Goal: Transaction & Acquisition: Purchase product/service

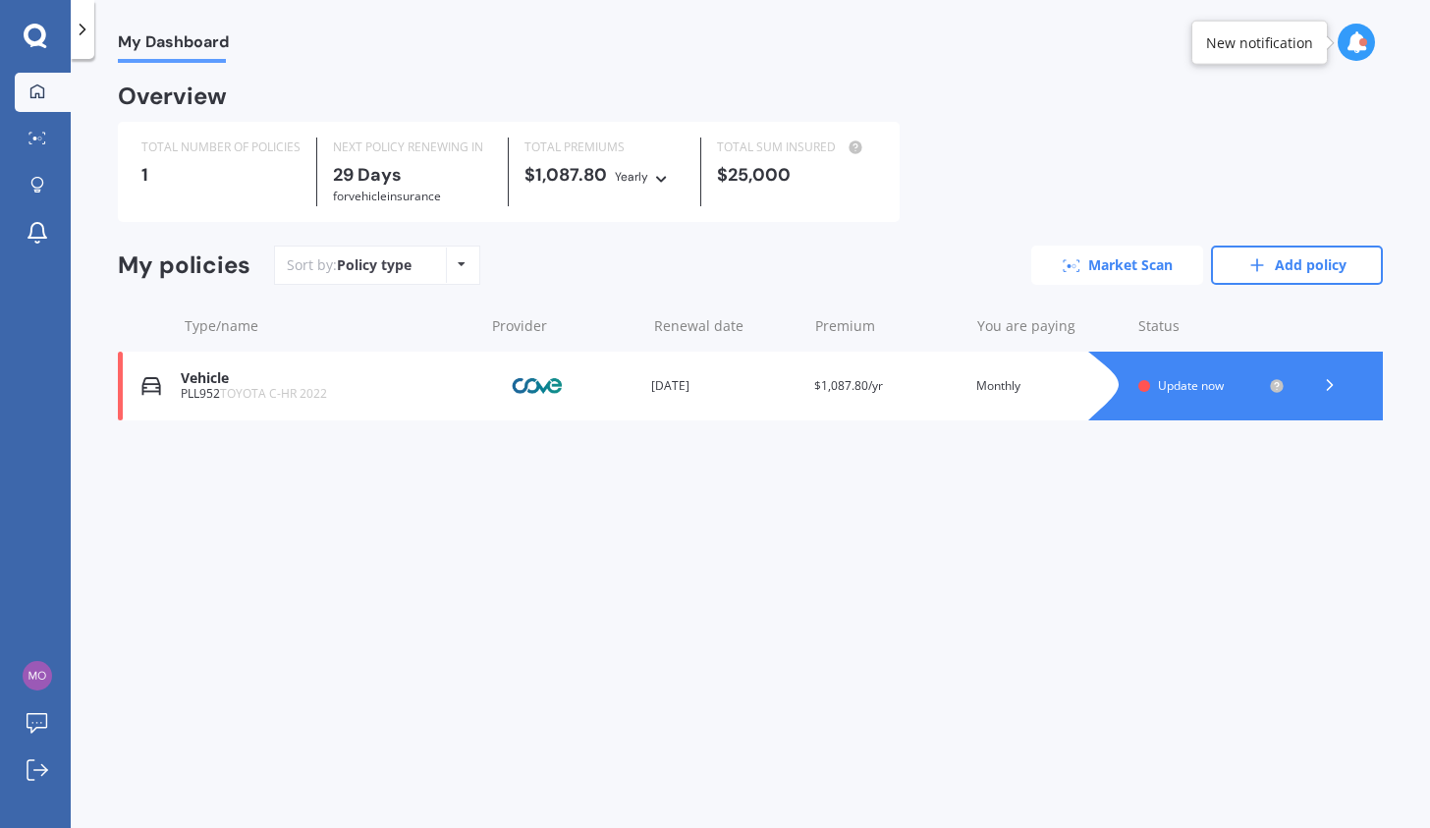
click at [1098, 260] on link "Market Scan" at bounding box center [1117, 265] width 172 height 39
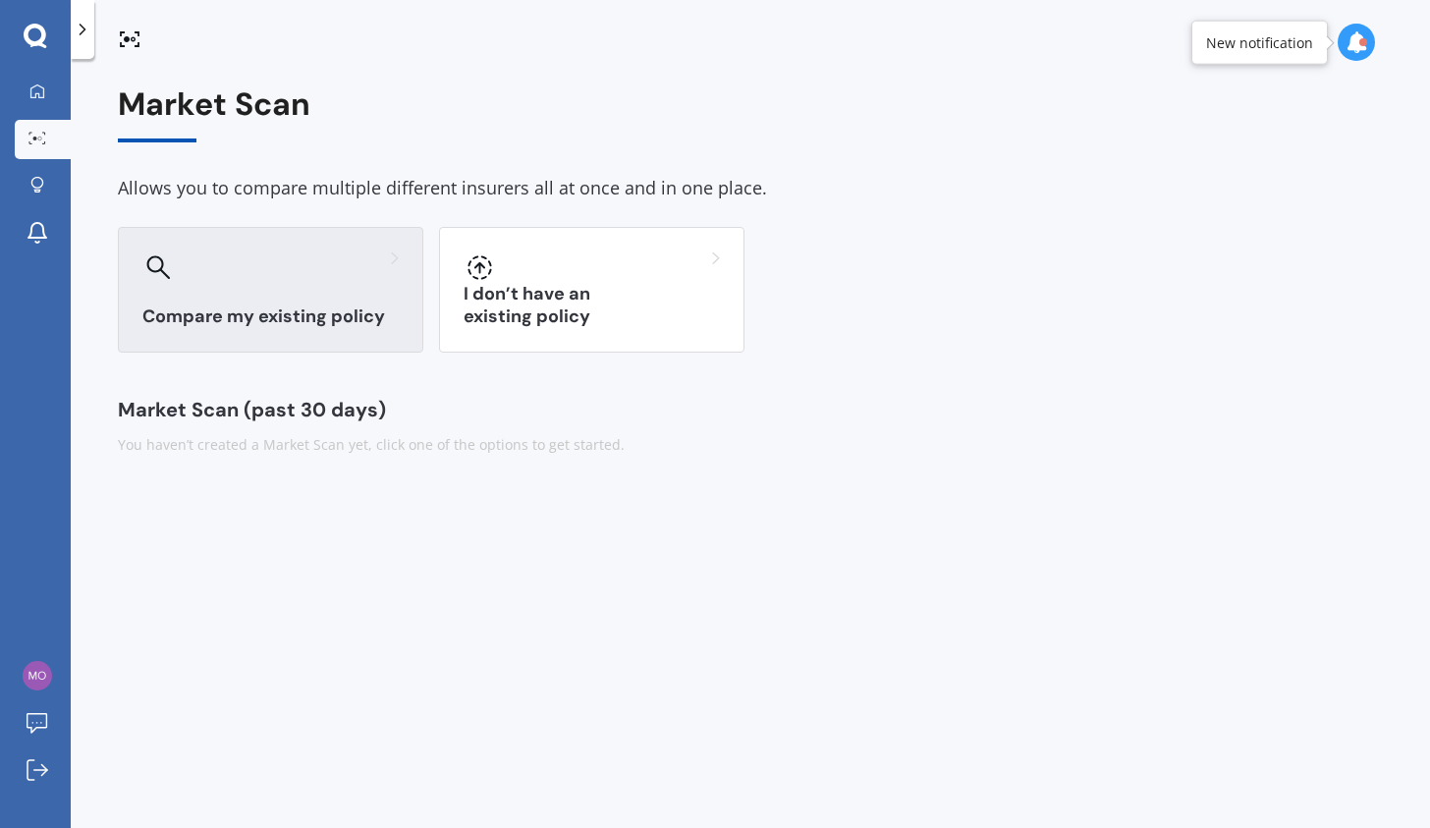
click at [238, 279] on div at bounding box center [270, 266] width 256 height 31
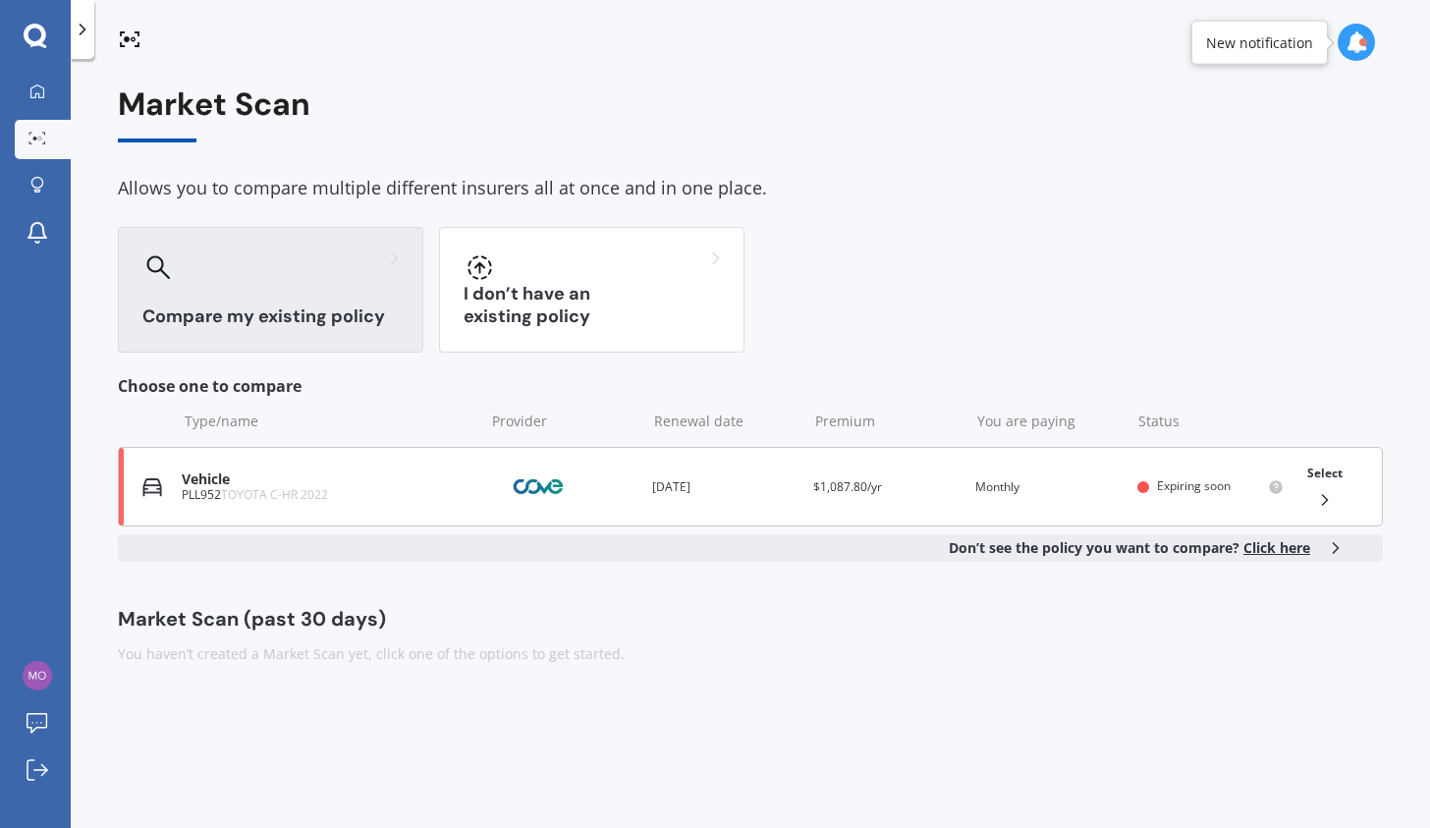
click at [1338, 505] on div "Select" at bounding box center [1325, 487] width 51 height 62
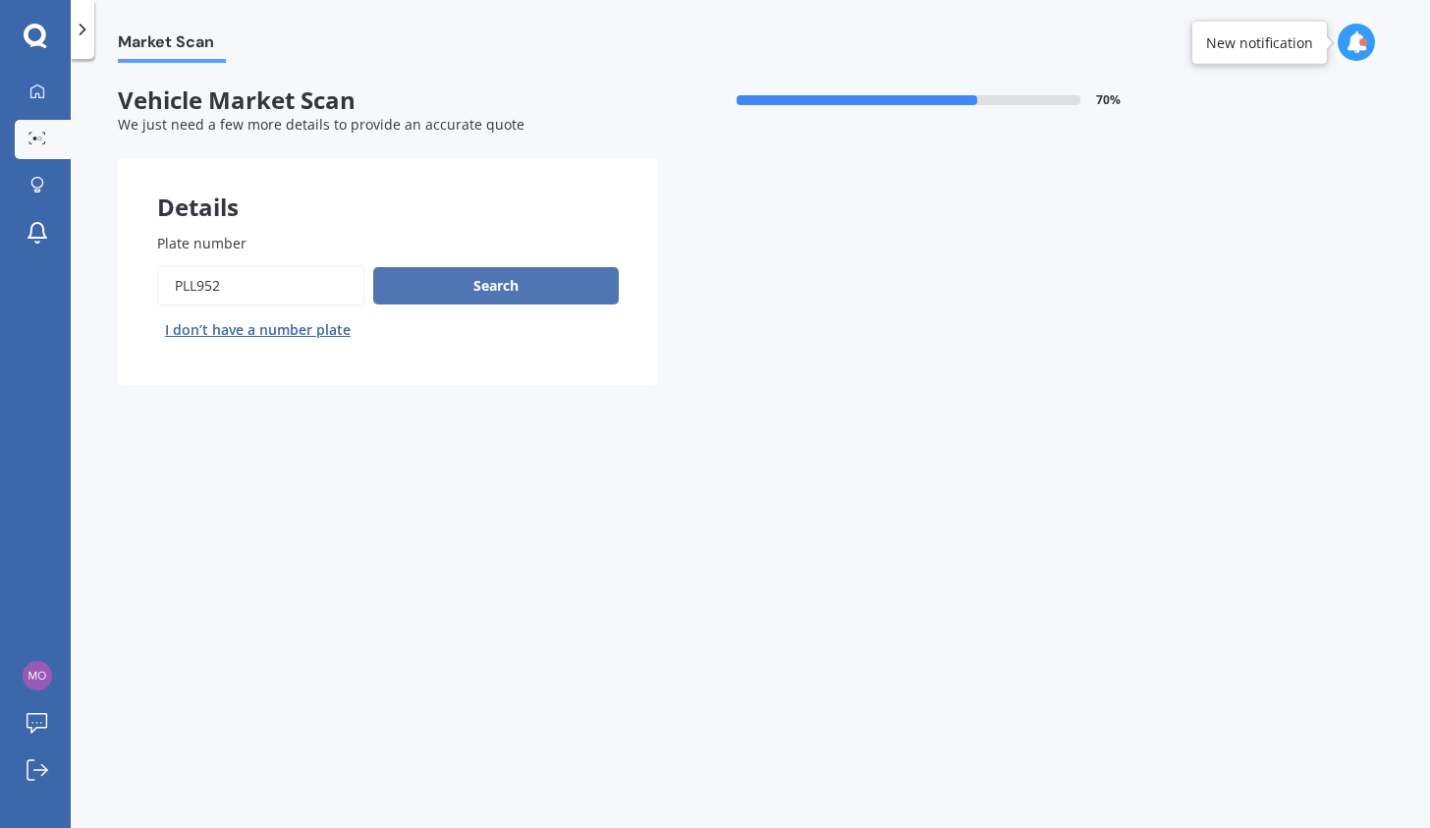
click at [497, 280] on button "Search" at bounding box center [496, 285] width 246 height 37
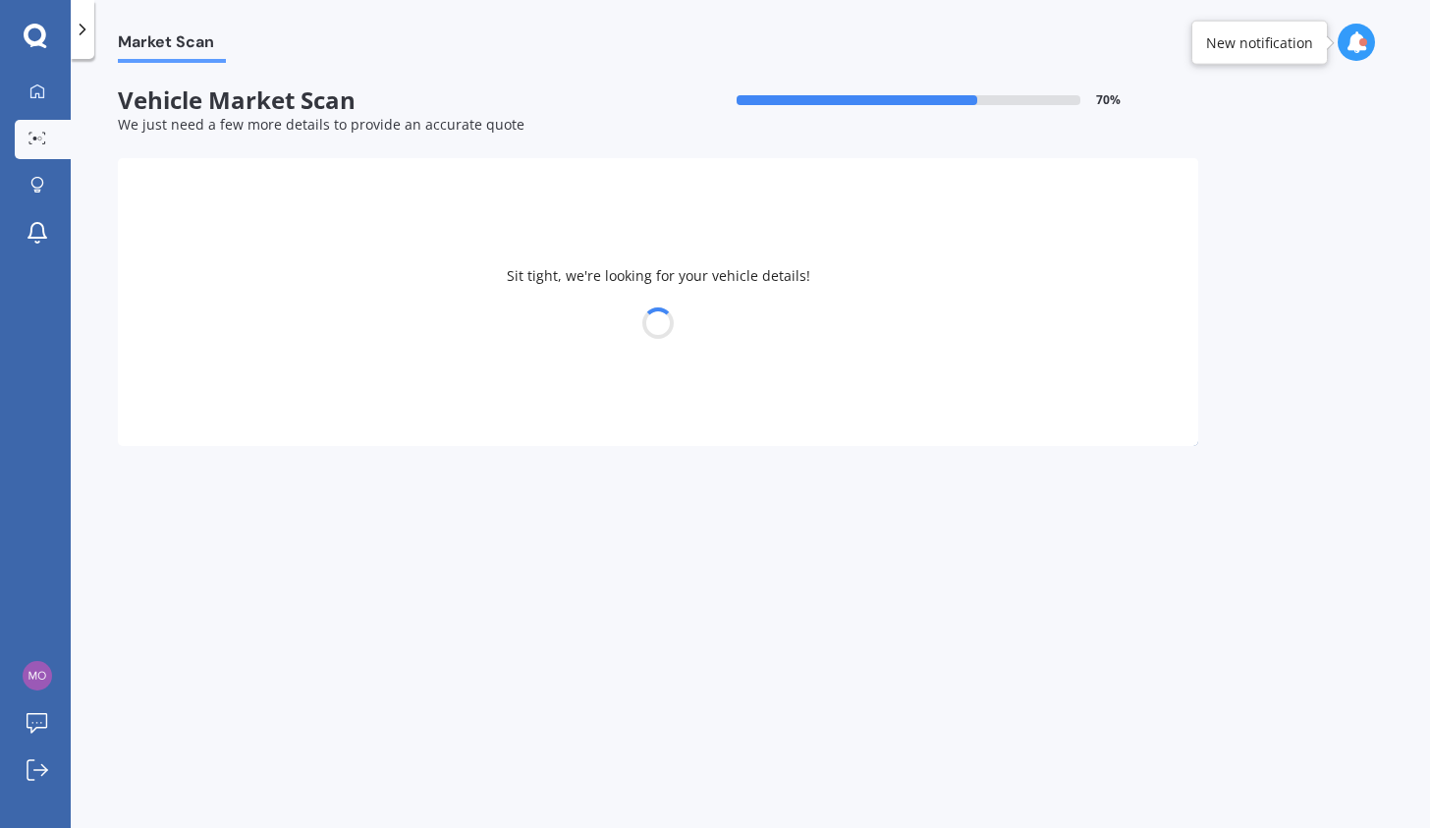
select select "TOYOTA"
select select "C-HR"
select select "17"
select select "12"
select select "1954"
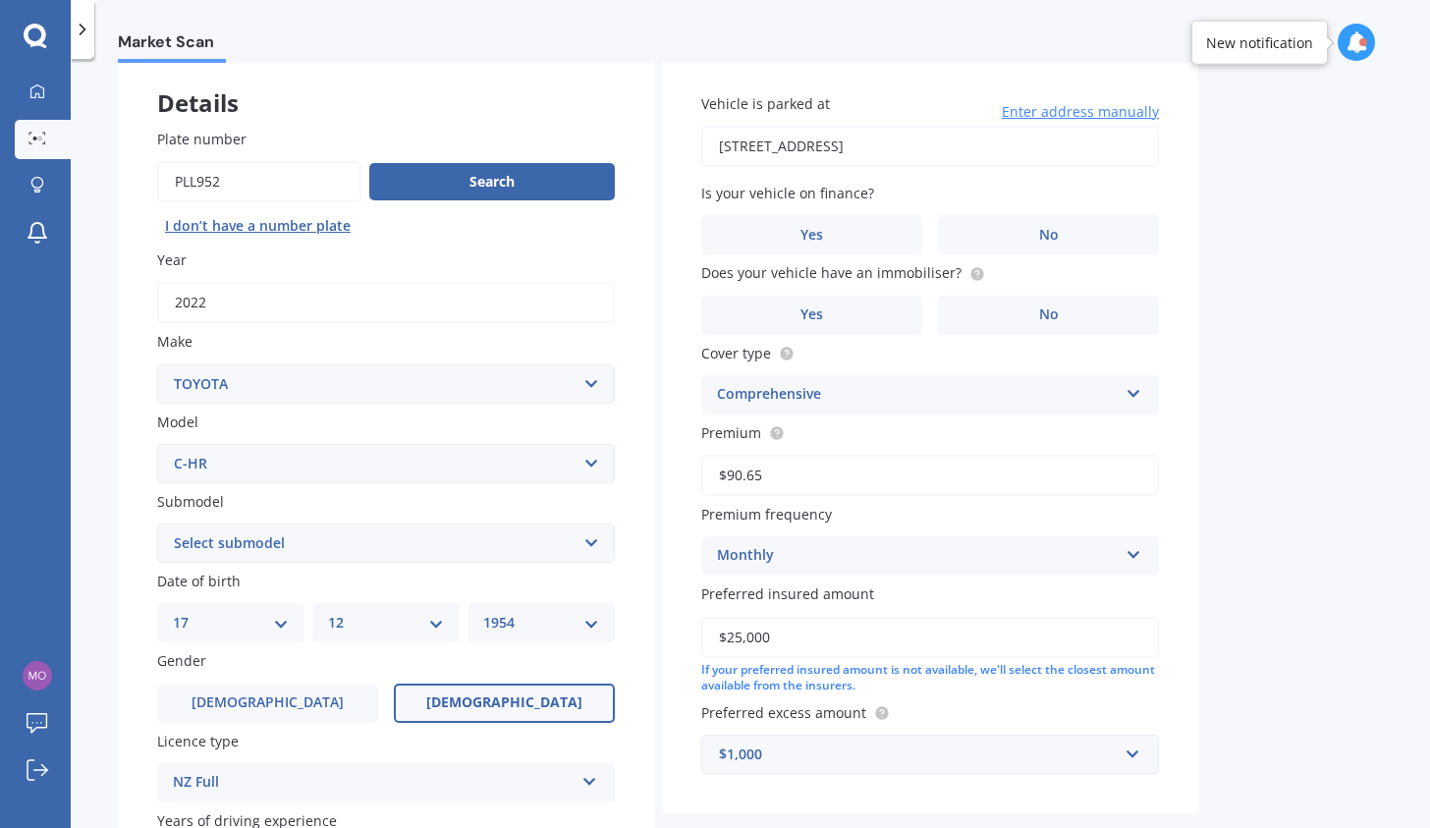
scroll to position [104, 0]
click at [1043, 242] on span "No" at bounding box center [1049, 235] width 20 height 17
click at [0, 0] on input "No" at bounding box center [0, 0] width 0 height 0
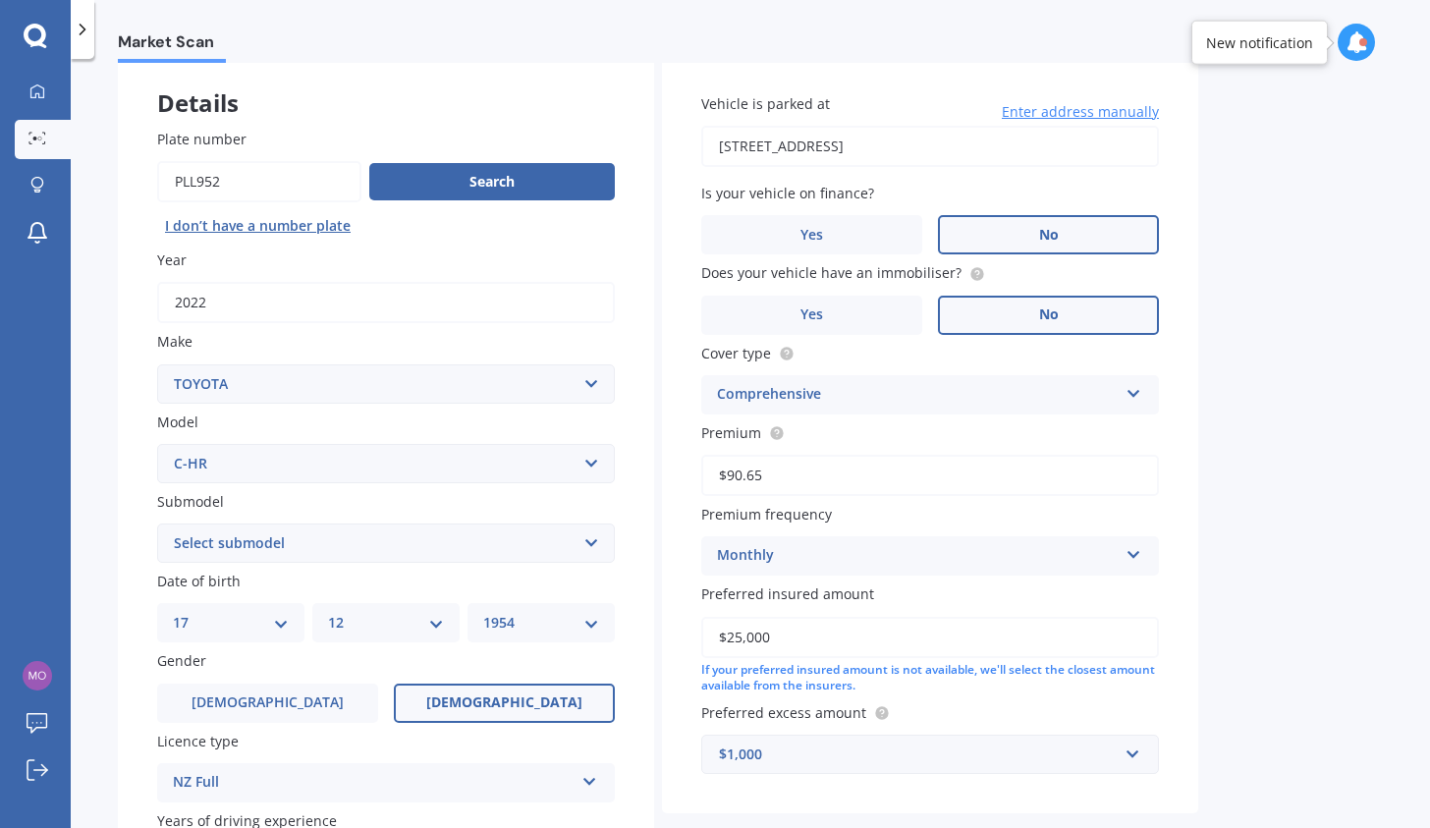
click at [1044, 317] on span "No" at bounding box center [1049, 314] width 20 height 17
click at [0, 0] on input "No" at bounding box center [0, 0] width 0 height 0
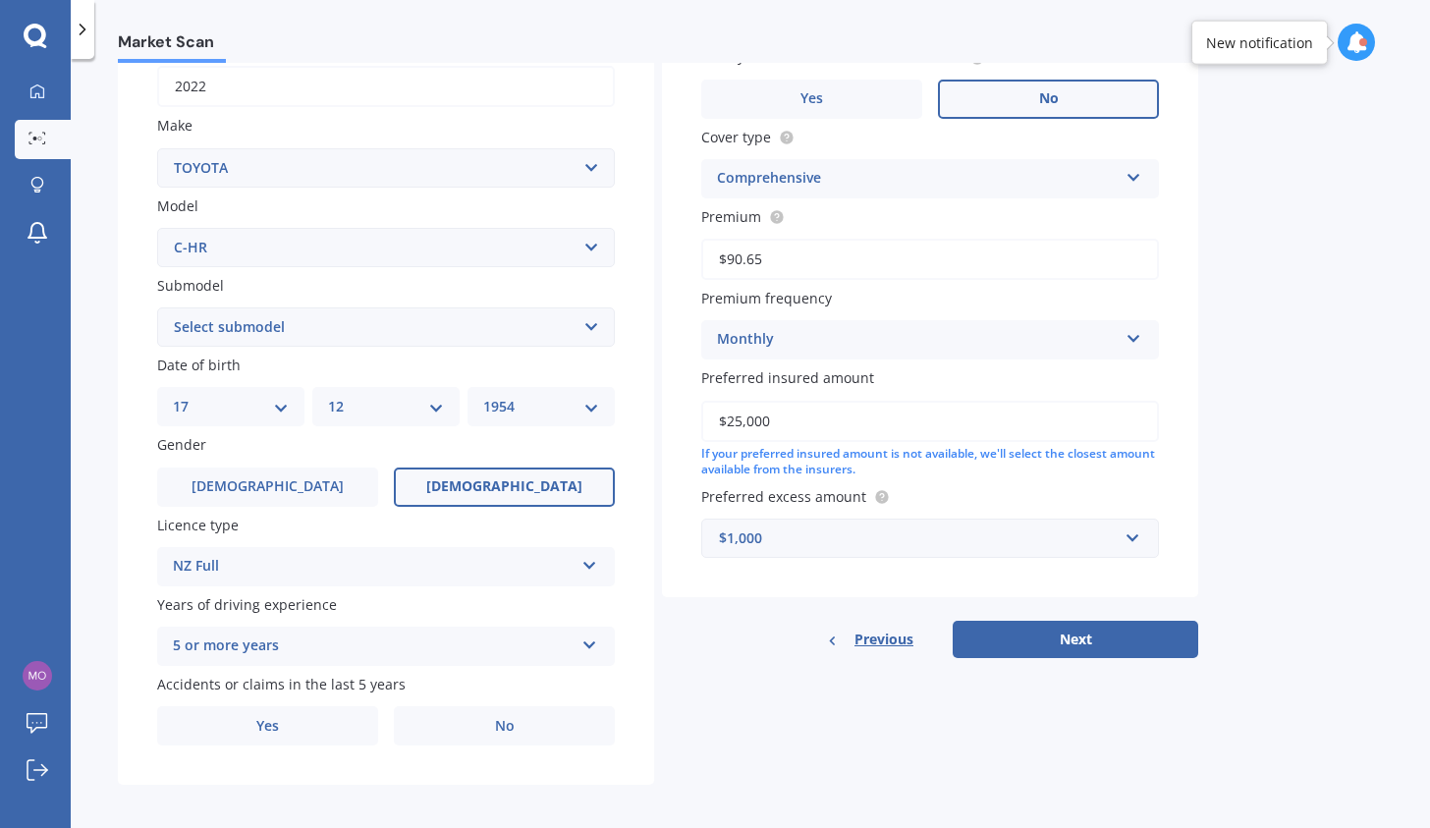
scroll to position [331, 0]
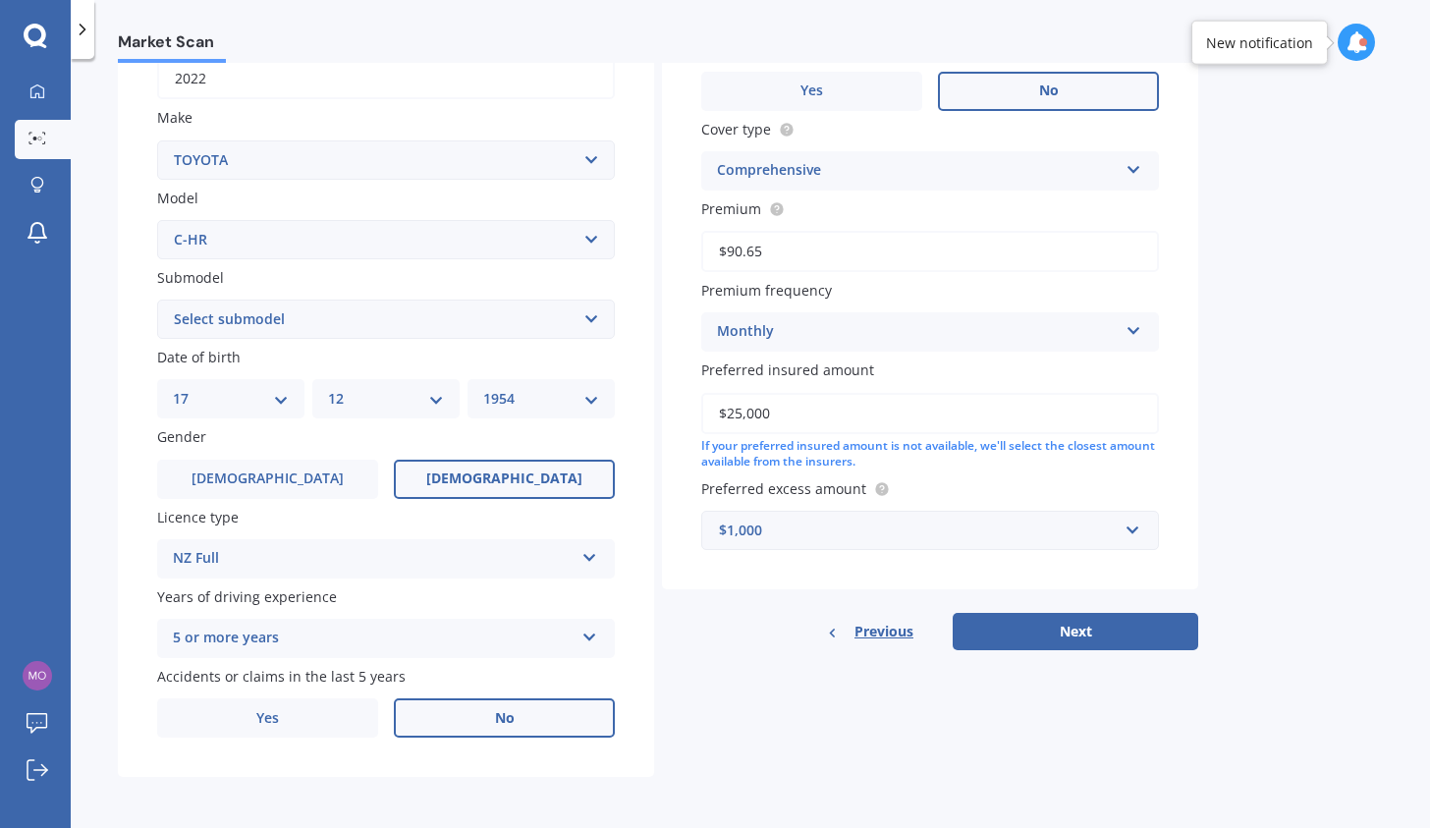
click at [487, 709] on label "No" at bounding box center [504, 717] width 221 height 39
click at [0, 0] on input "No" at bounding box center [0, 0] width 0 height 0
click at [1043, 638] on button "Next" at bounding box center [1076, 631] width 246 height 37
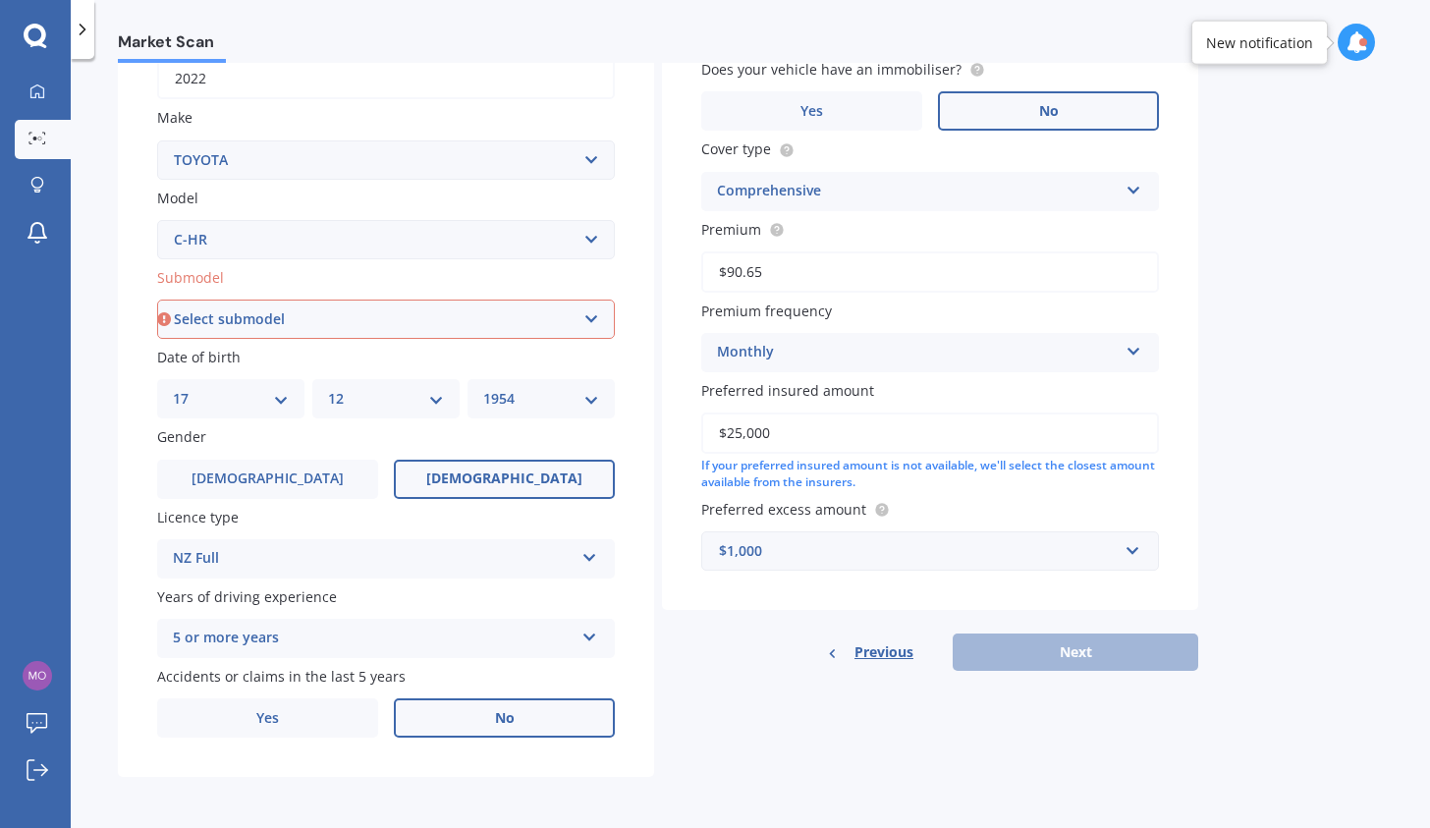
click at [456, 309] on select "Select submodel Hybrid Station Wagon SUV" at bounding box center [386, 319] width 458 height 39
click at [129, 372] on div "Plate number Search I don’t have a number plate Year [DATE] Make Select make AC…" at bounding box center [386, 321] width 536 height 913
click at [250, 316] on select "Select submodel Hybrid Station Wagon SUV" at bounding box center [386, 319] width 458 height 39
click at [110, 334] on div "Market Scan Vehicle Market Scan 70 % We just need a few more details to provide…" at bounding box center [751, 447] width 1360 height 769
click at [278, 316] on select "Select submodel Hybrid Station Wagon SUV" at bounding box center [386, 319] width 458 height 39
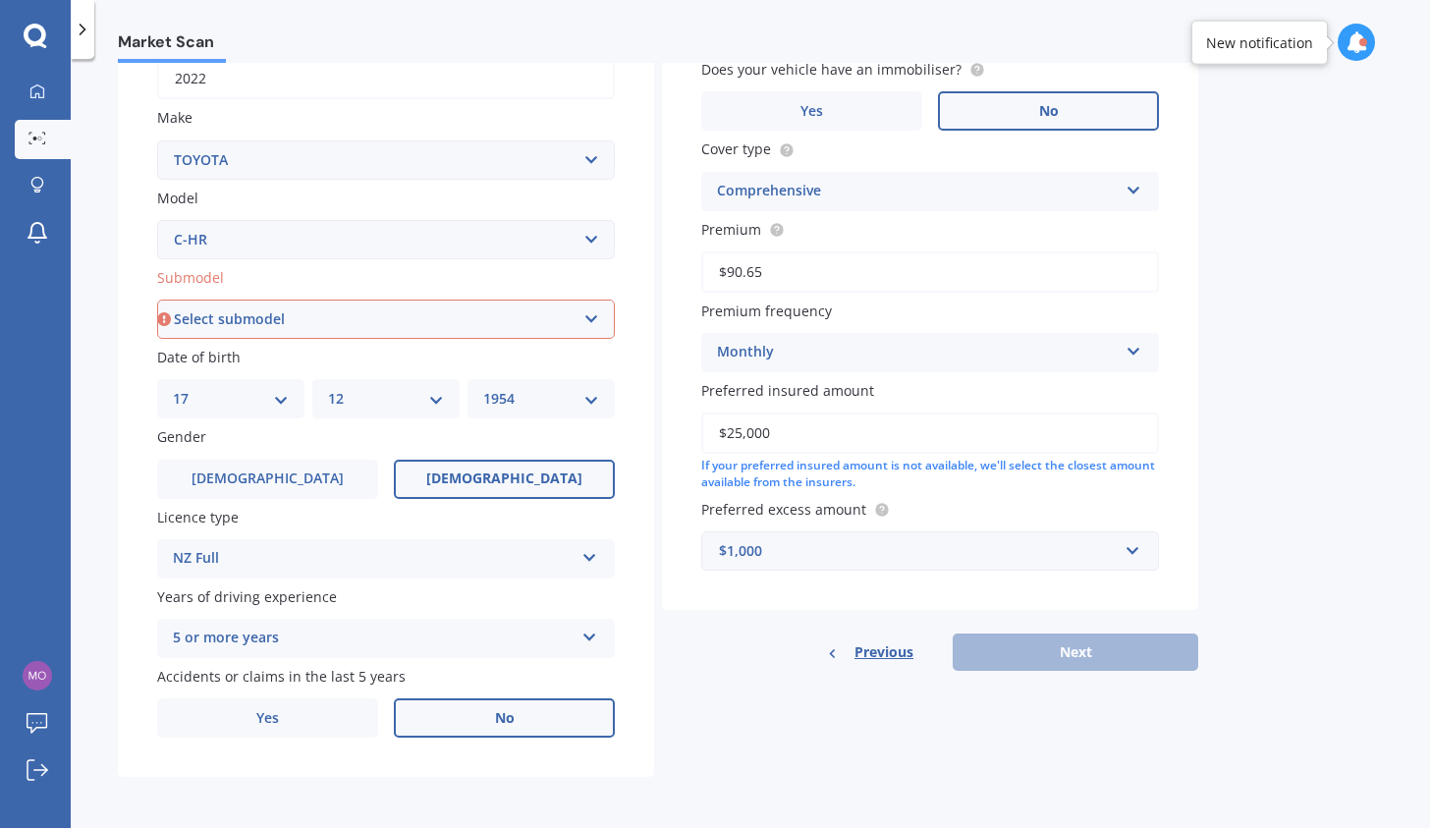
click at [338, 310] on select "Select submodel Hybrid Station Wagon SUV" at bounding box center [386, 319] width 458 height 39
select select "SUV"
click at [157, 300] on select "Select submodel Hybrid Station Wagon SUV" at bounding box center [386, 319] width 458 height 39
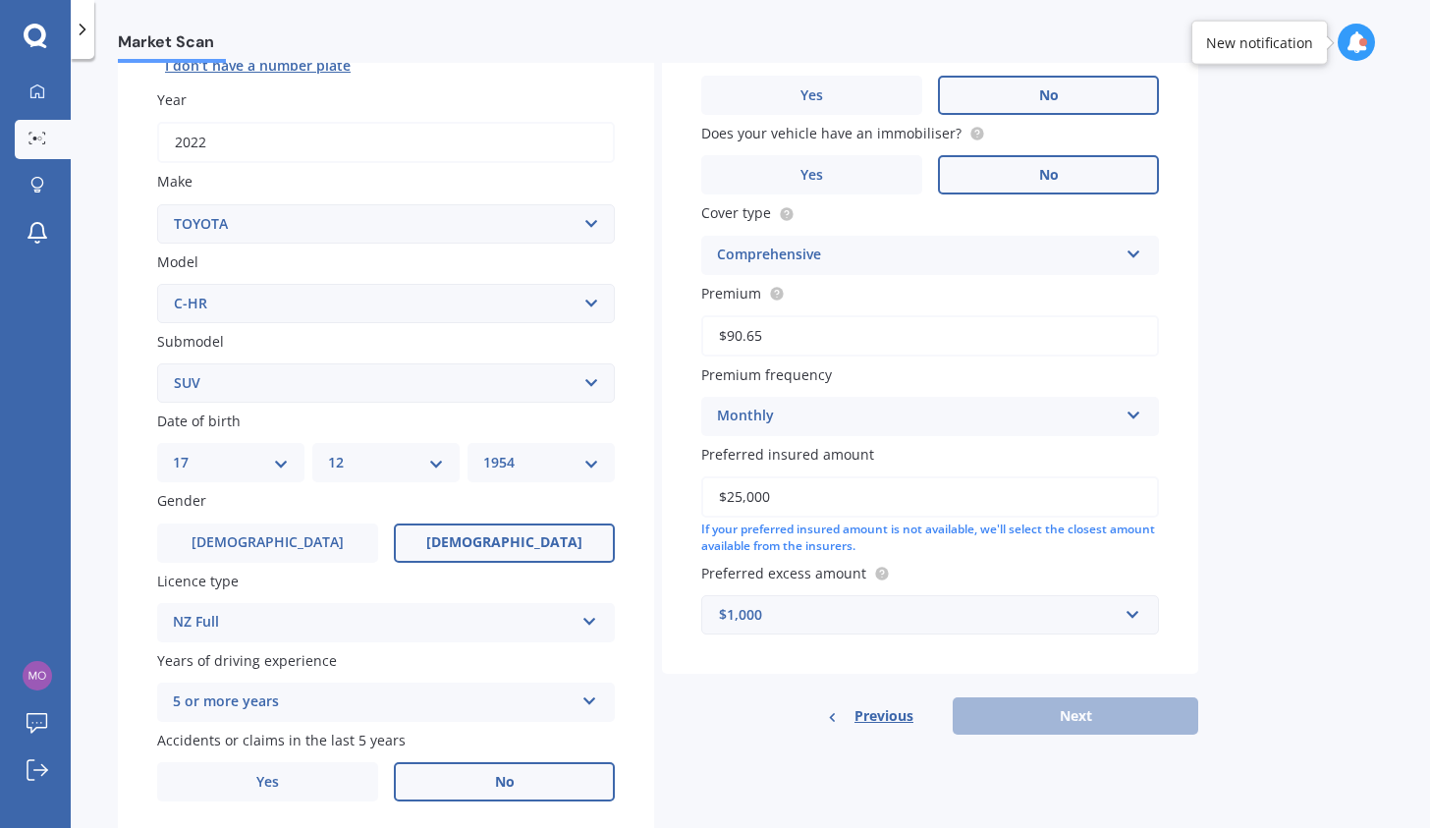
scroll to position [134, 0]
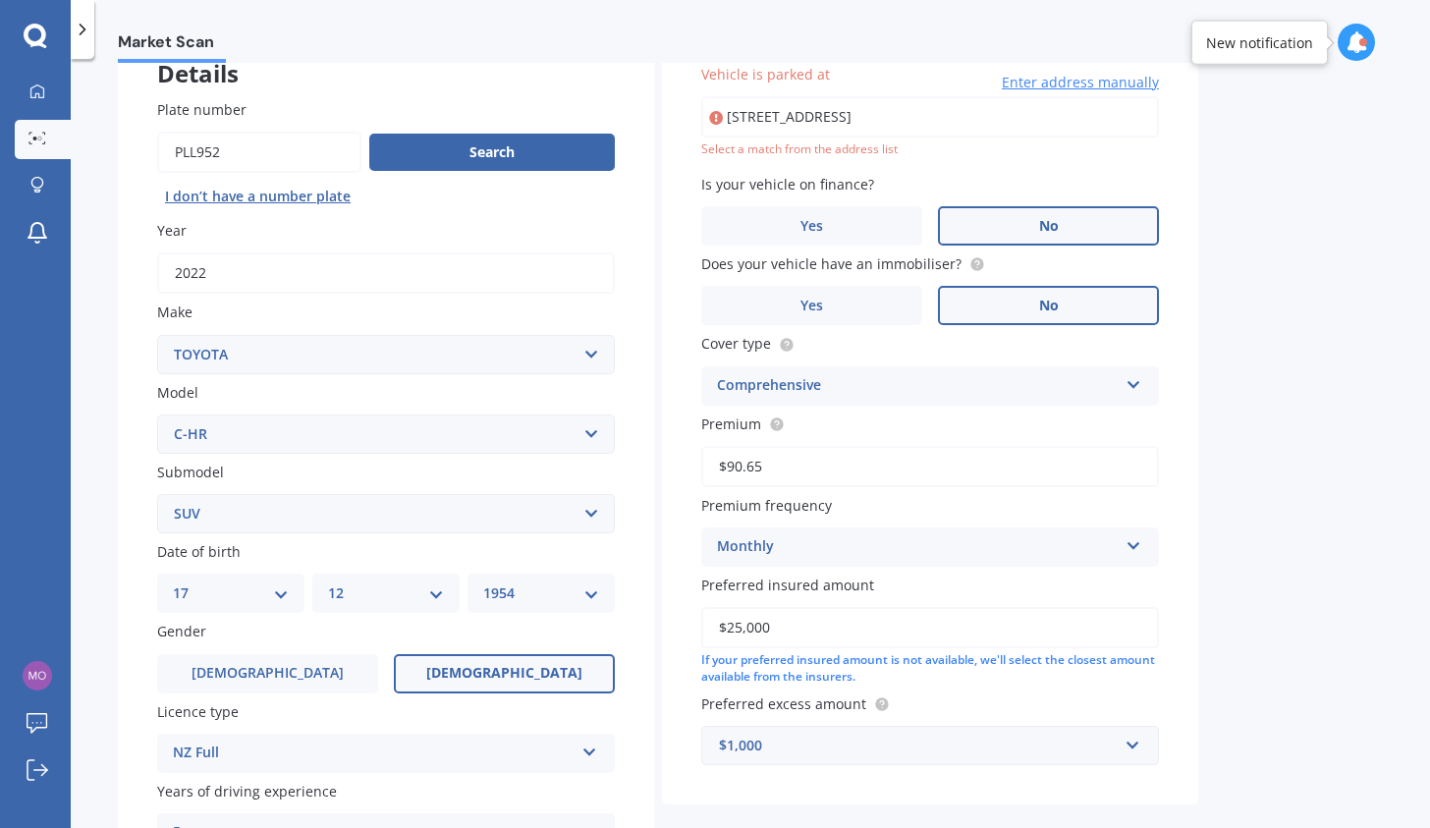
type input "[STREET_ADDRESS]"
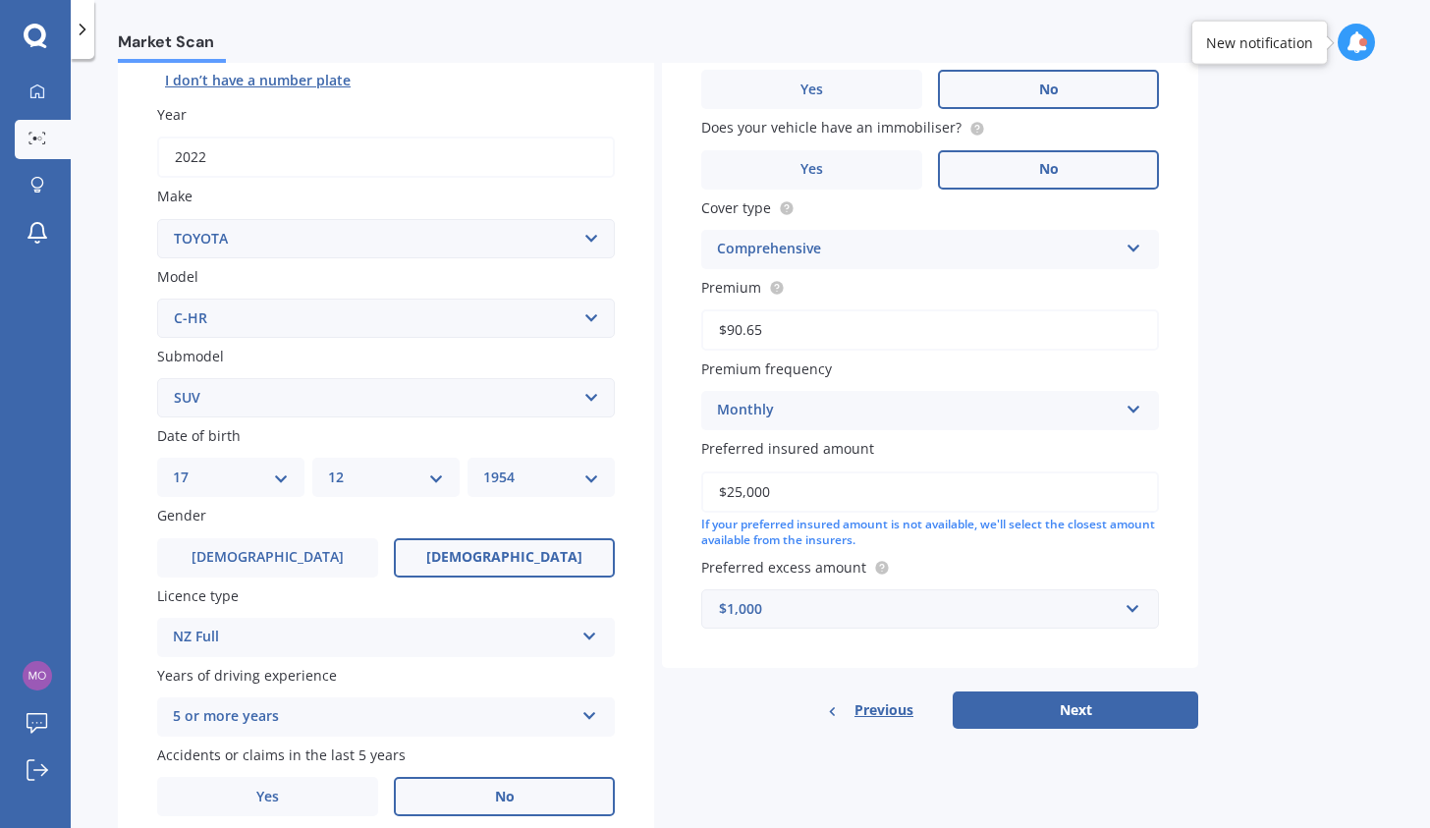
scroll to position [252, 0]
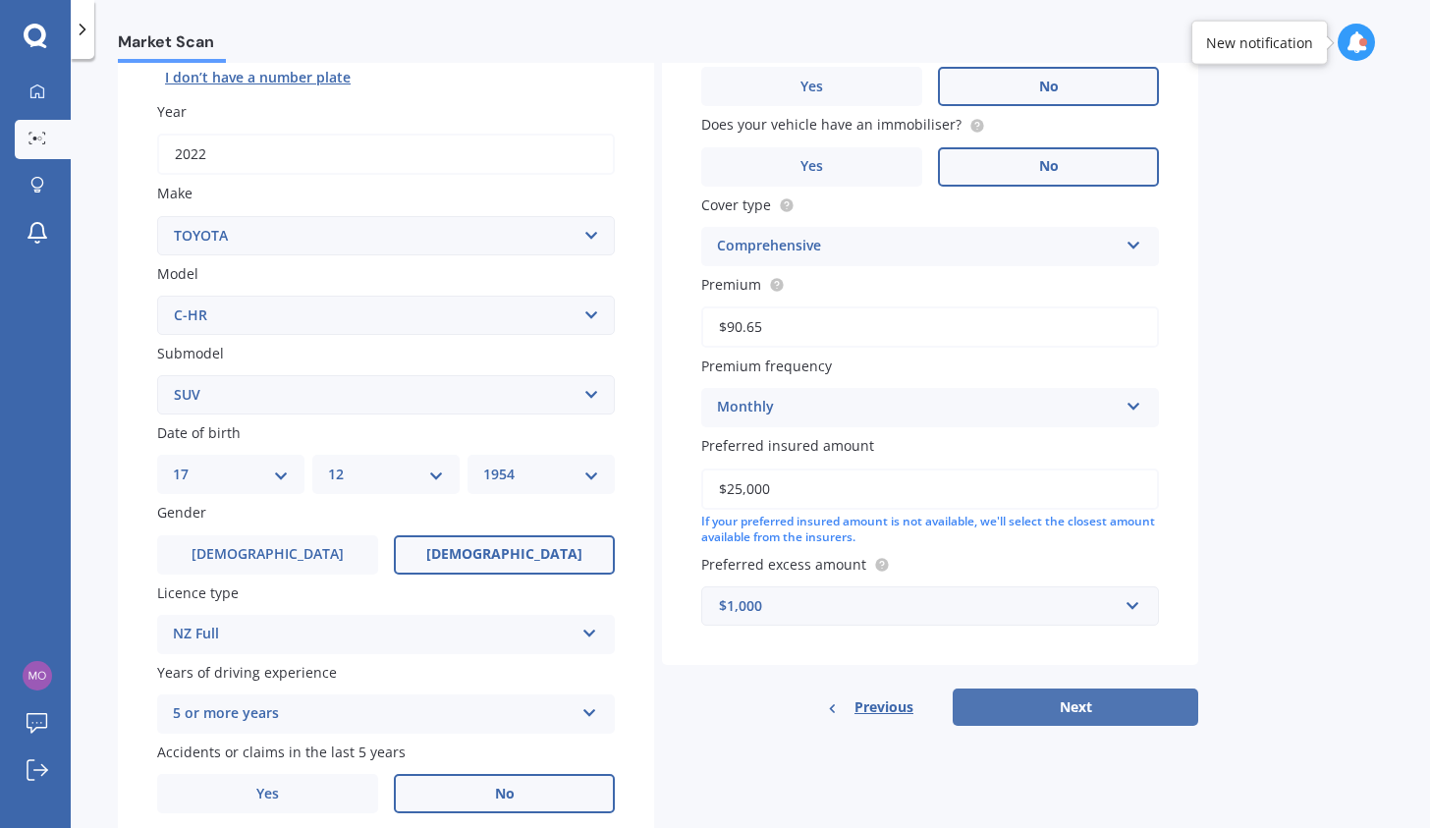
click at [1106, 716] on button "Next" at bounding box center [1076, 707] width 246 height 37
select select "17"
select select "12"
select select "1954"
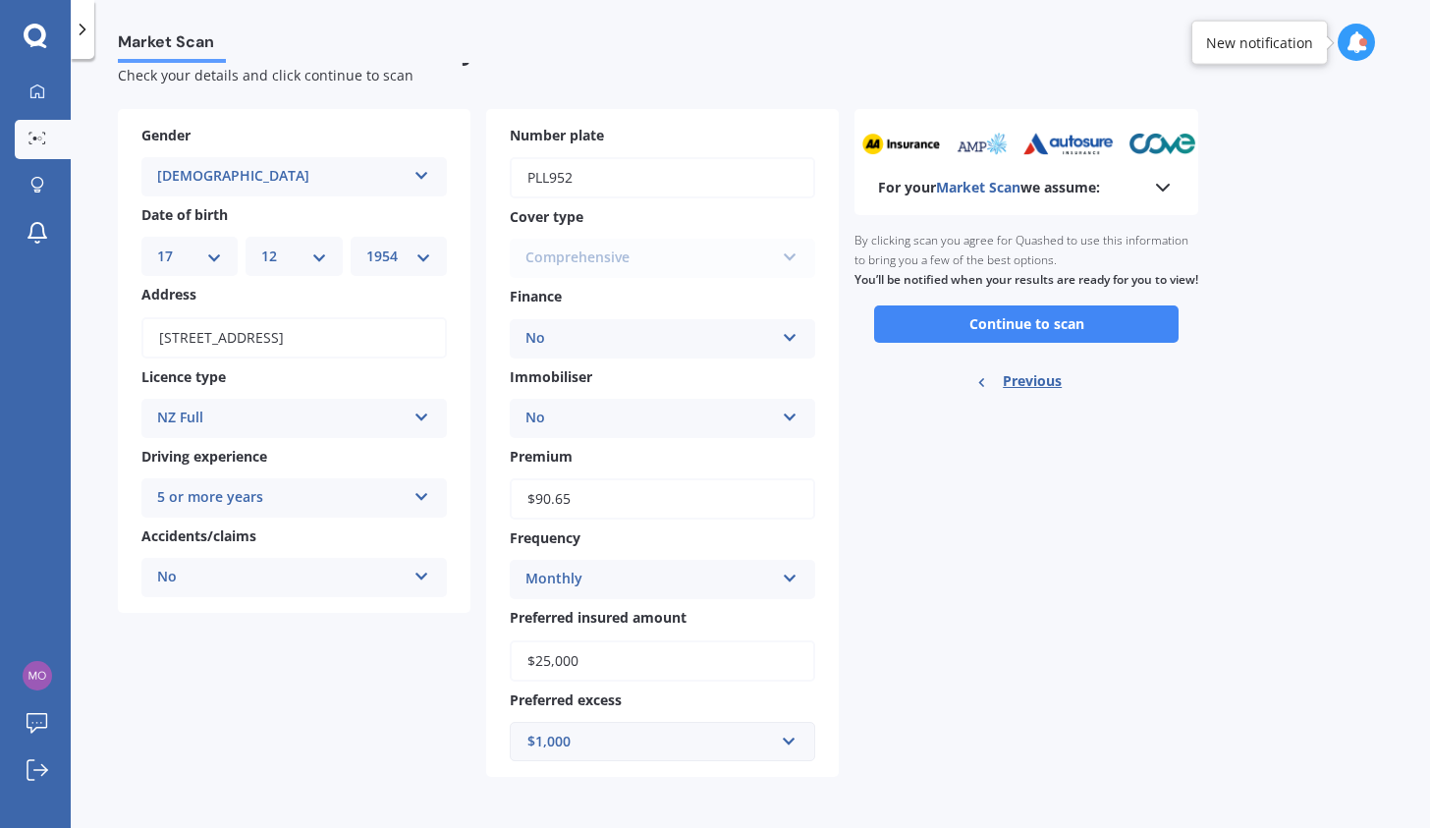
scroll to position [0, 0]
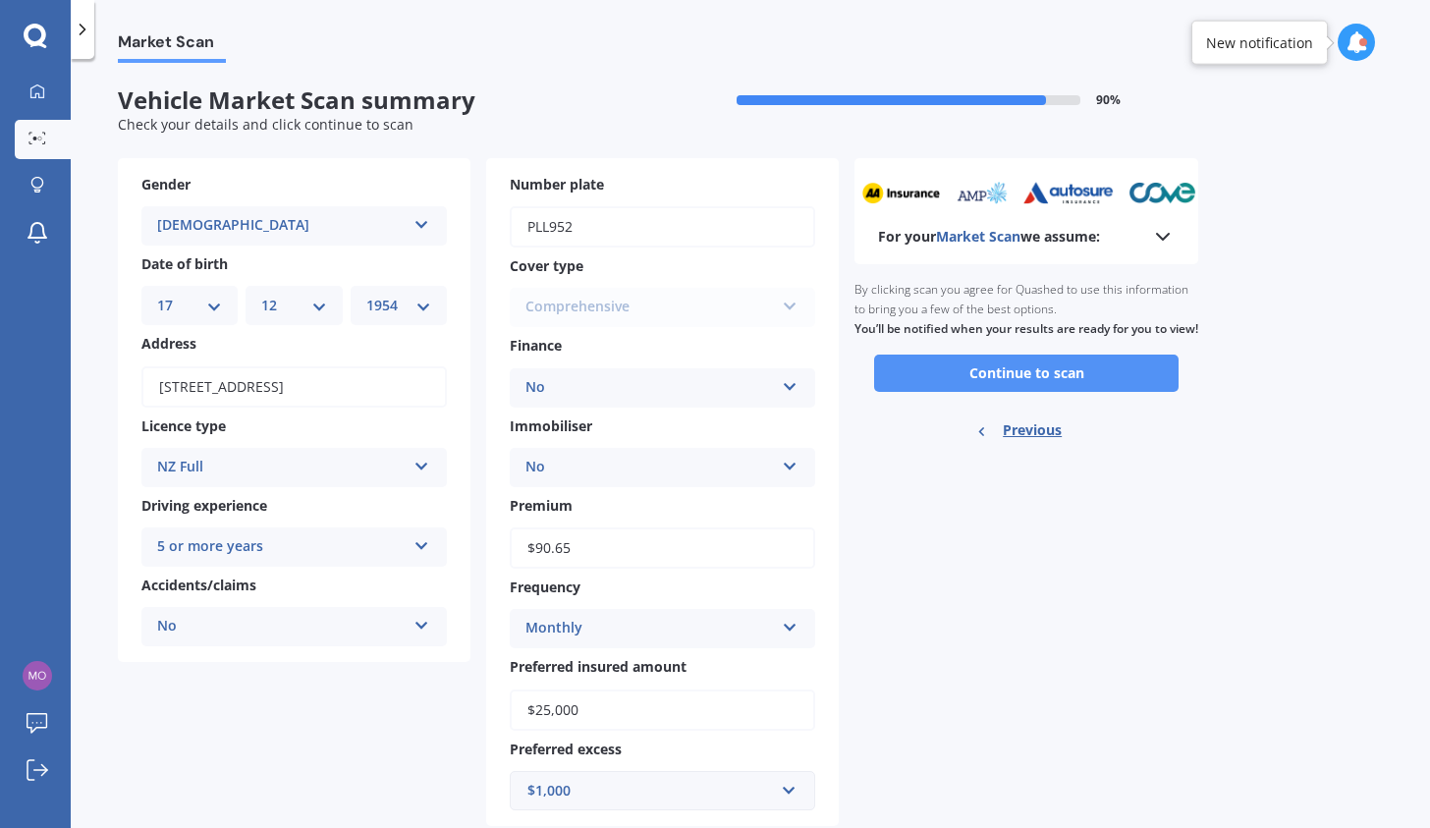
click at [997, 392] on button "Continue to scan" at bounding box center [1026, 373] width 305 height 37
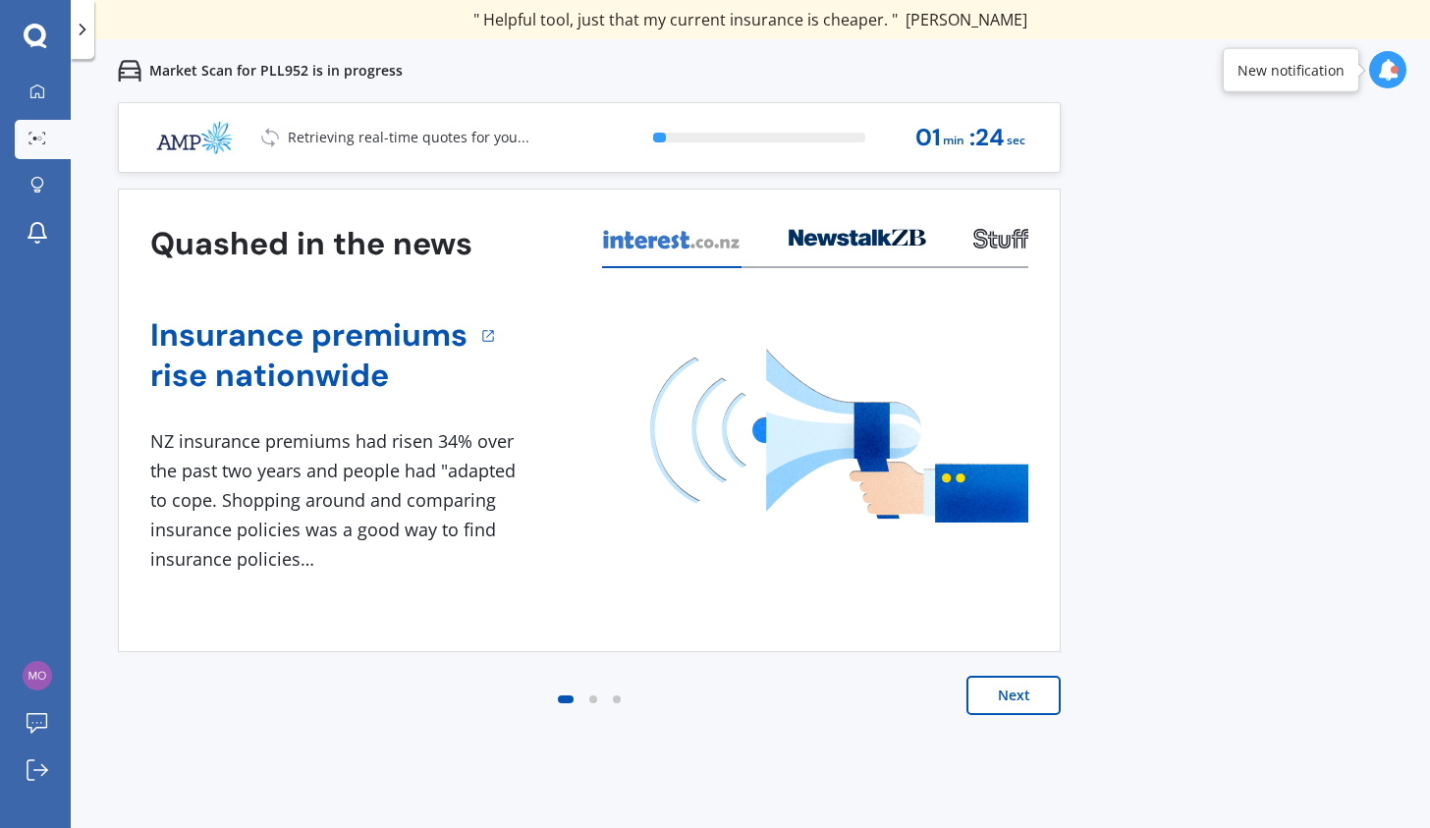
click at [1030, 695] on button "Next" at bounding box center [1014, 695] width 94 height 39
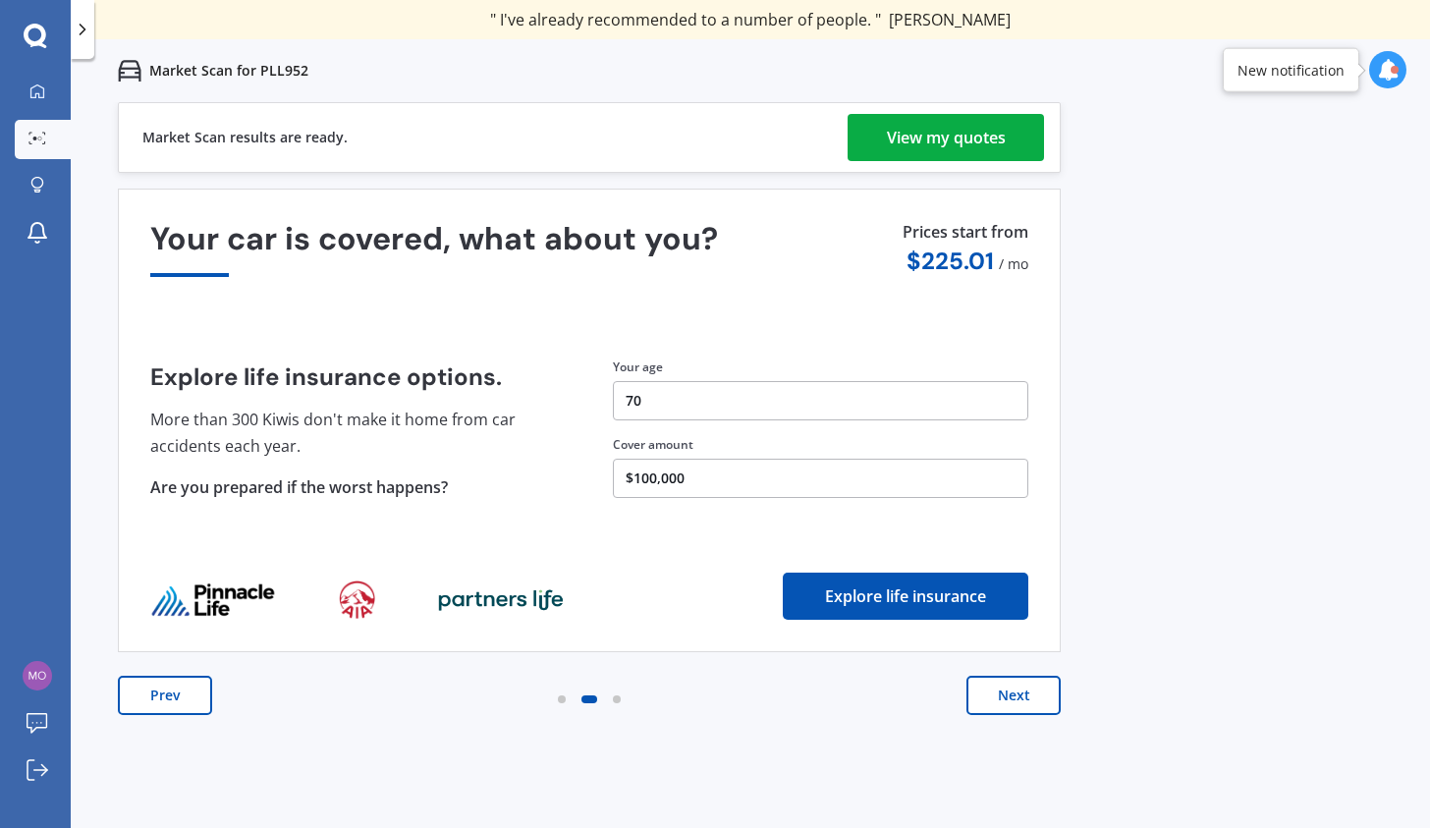
click at [919, 141] on div "View my quotes" at bounding box center [946, 137] width 119 height 47
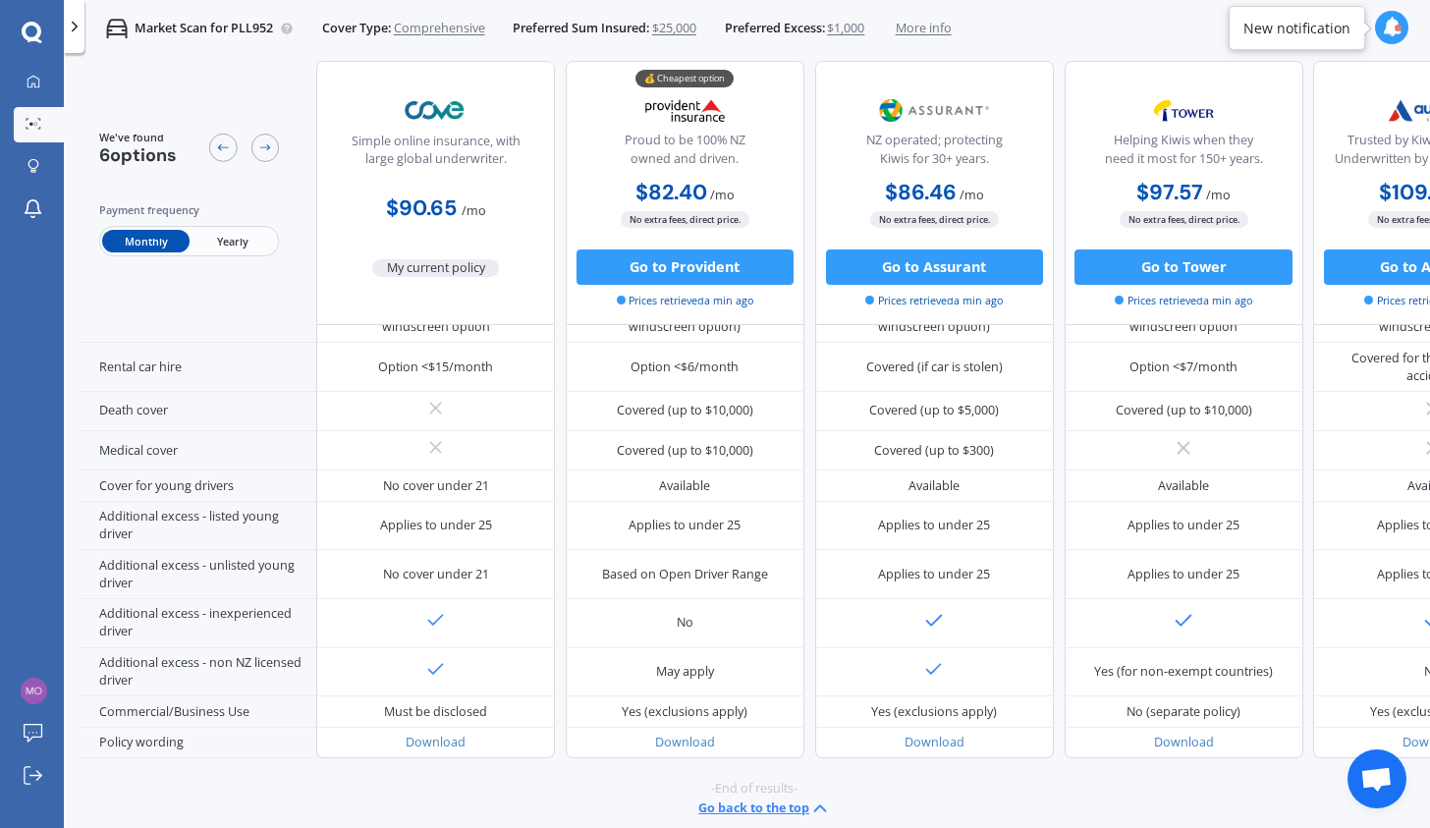
scroll to position [850, 0]
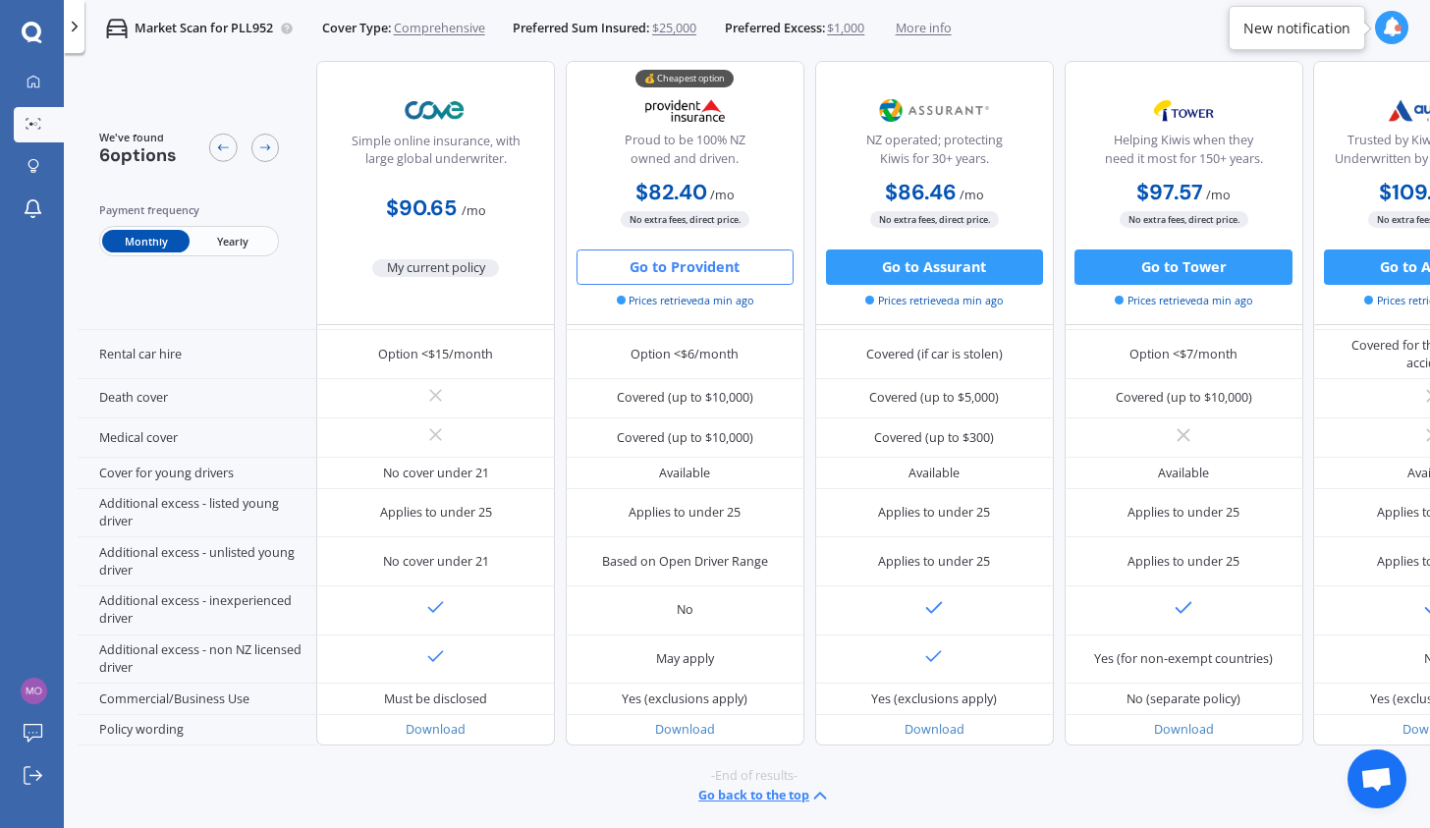
click at [686, 267] on button "Go to Provident" at bounding box center [685, 267] width 217 height 35
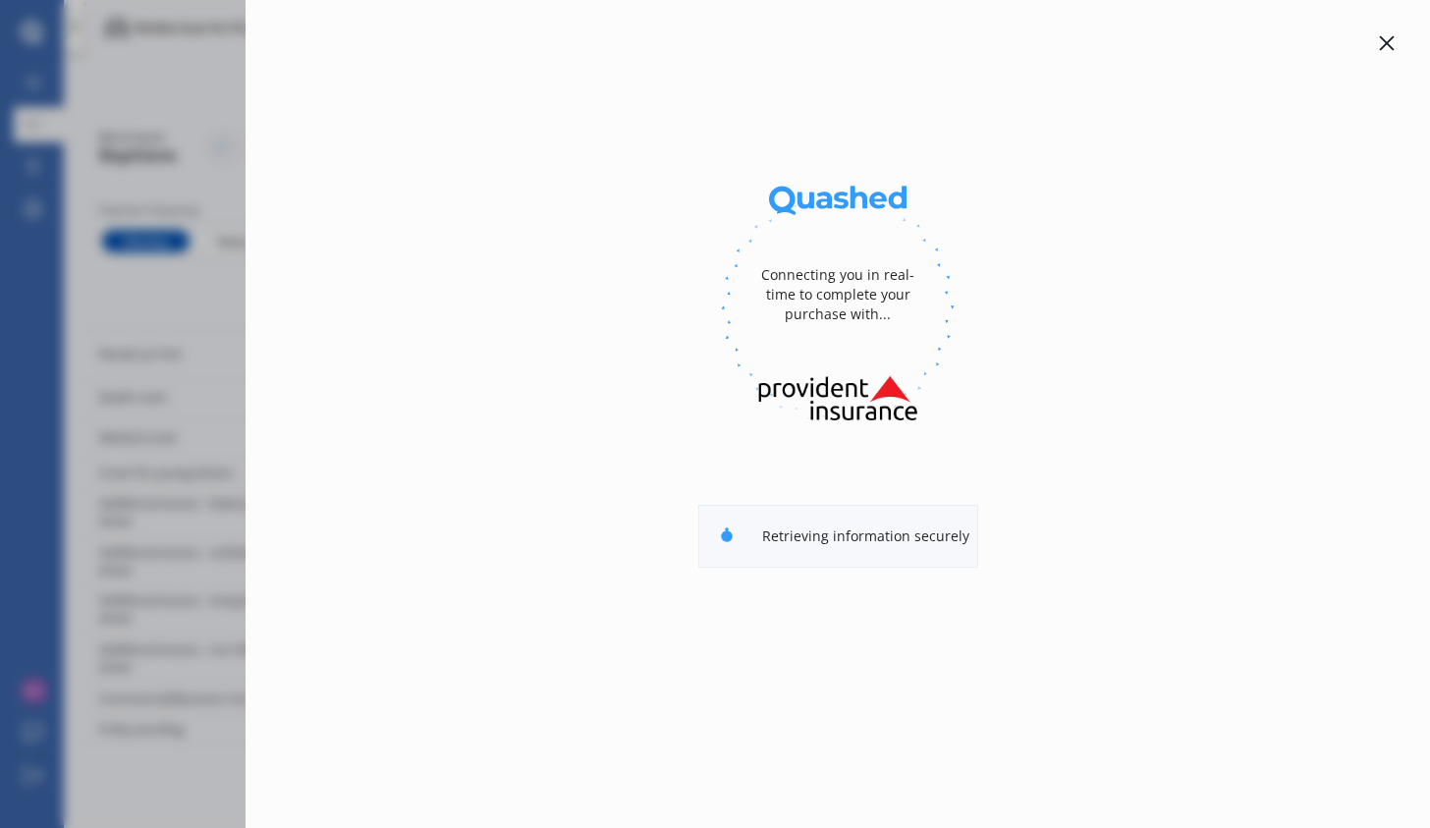
select select "full"
select select "[STREET_ADDRESS]"
select select "TOYOTA"
select select "C-HR"
select select "NO"
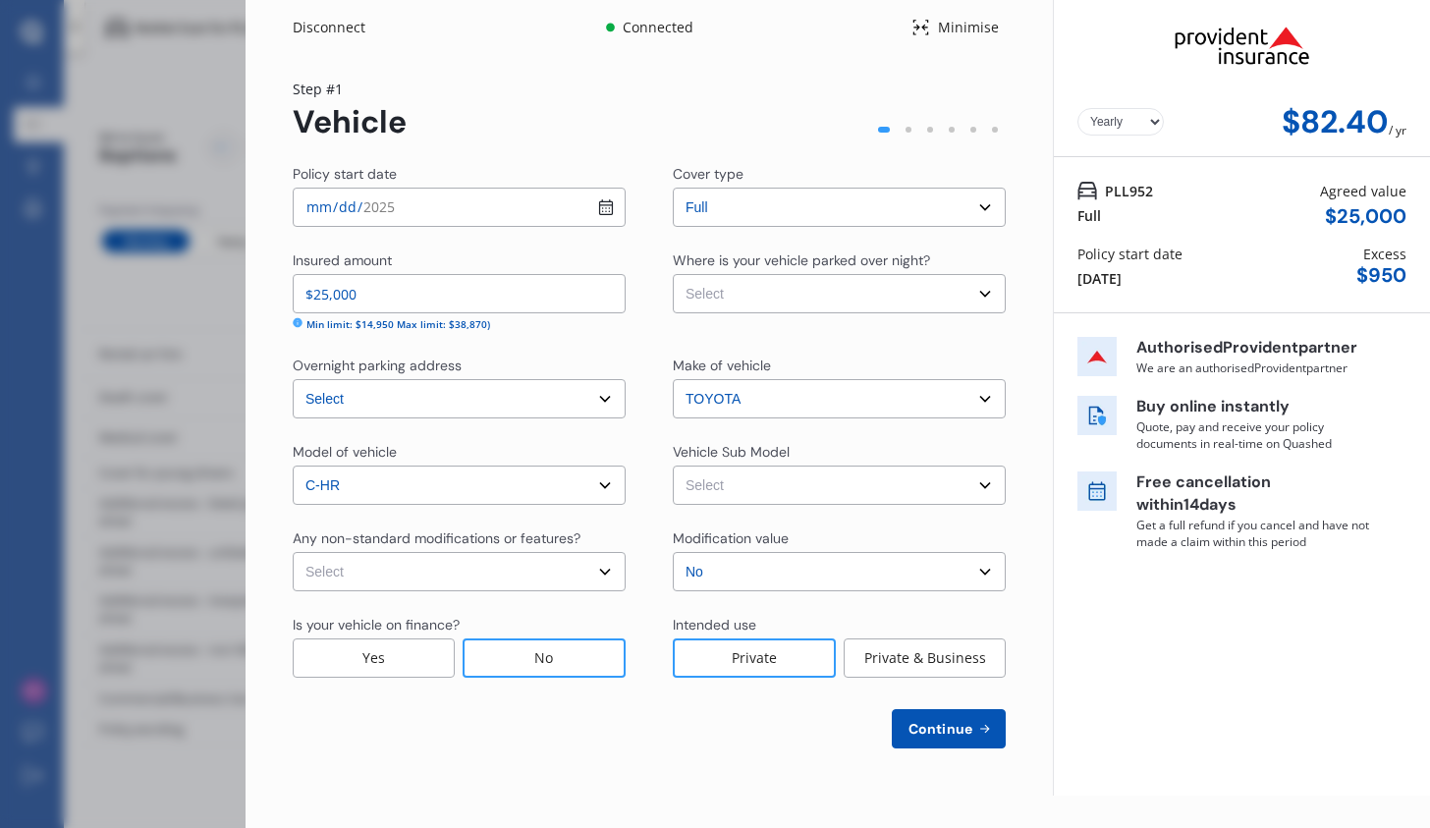
select select "Monthly"
